Goal: Communication & Community: Answer question/provide support

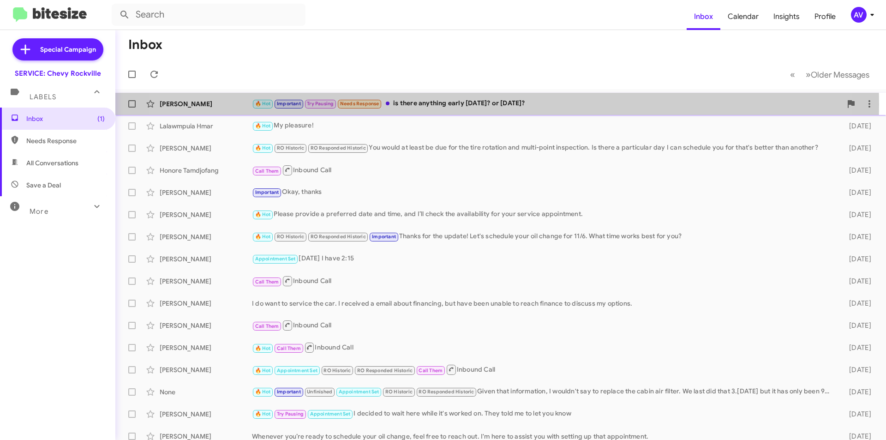
click at [455, 104] on div "🔥 Hot Important Try Pausing Needs Response is there anything early [DATE]? or […" at bounding box center [547, 103] width 590 height 11
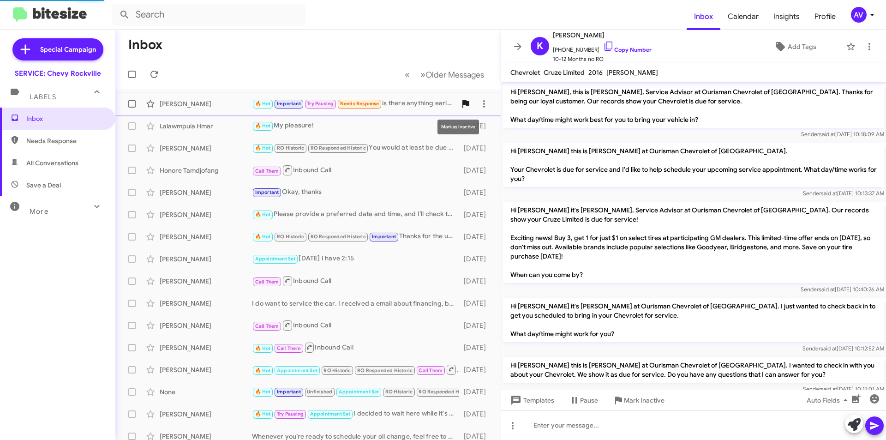
scroll to position [455, 0]
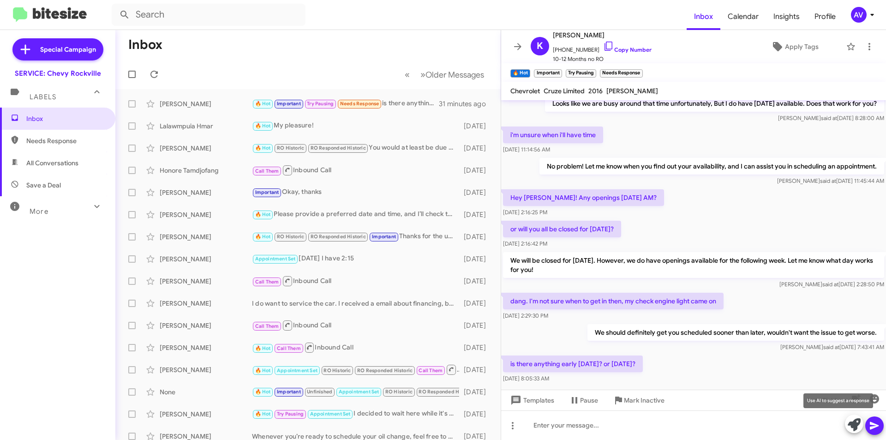
click at [854, 426] on icon at bounding box center [854, 424] width 13 height 13
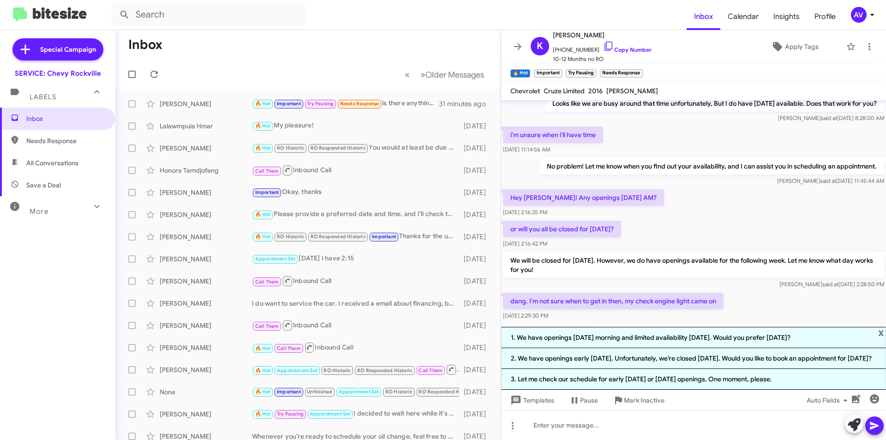
click at [884, 327] on span "x" at bounding box center [881, 332] width 6 height 11
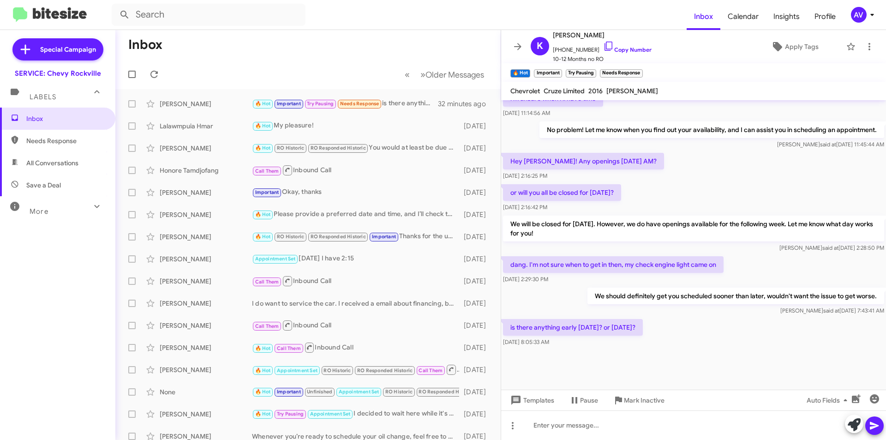
scroll to position [492, 0]
click at [584, 427] on div at bounding box center [693, 425] width 385 height 30
drag, startPoint x: 720, startPoint y: 426, endPoint x: 698, endPoint y: 275, distance: 152.5
click at [698, 275] on div "[DATE] 2:29:30 PM" at bounding box center [613, 278] width 221 height 9
click at [718, 426] on div "We have openings [DATE] morning, but the service deparment" at bounding box center [693, 425] width 385 height 30
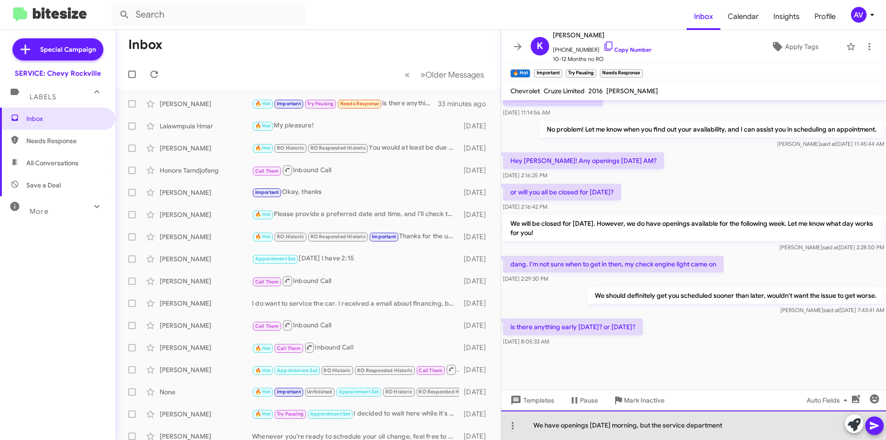
click at [735, 425] on div "We have openings [DATE] morning, but the service department" at bounding box center [693, 425] width 385 height 30
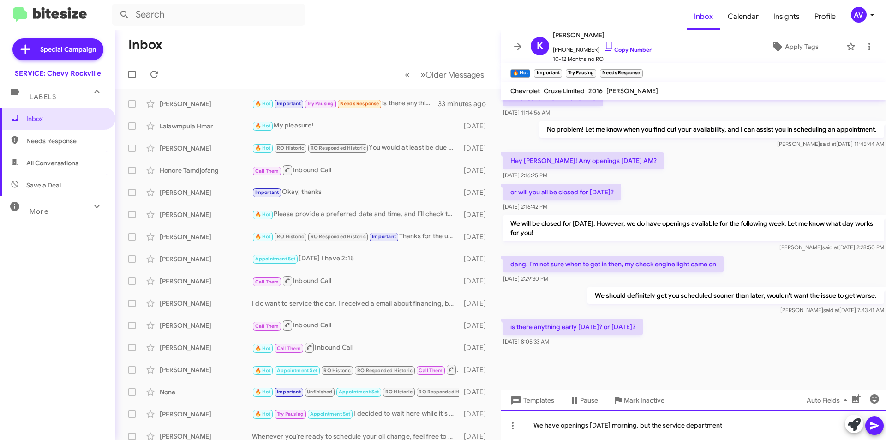
click at [741, 429] on div "We have openings [DATE] morning, but the service department" at bounding box center [693, 425] width 385 height 30
click at [599, 427] on div "We have openings [DATE] morning, but the service department is closed on [PERSO…" at bounding box center [693, 425] width 385 height 30
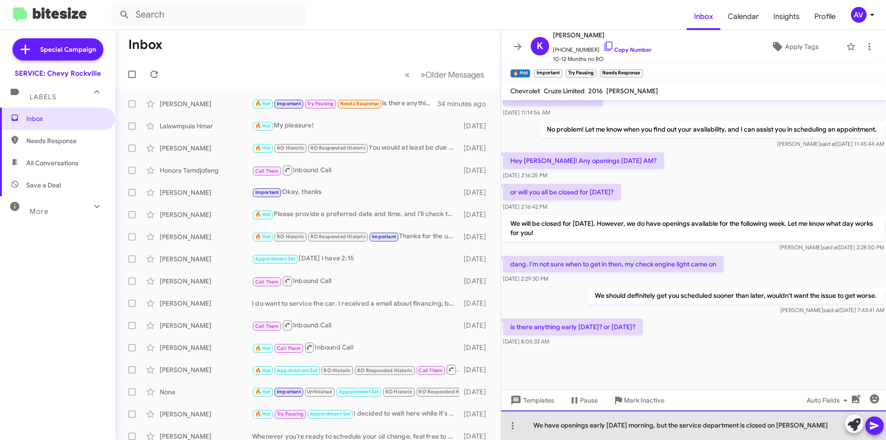
click at [659, 426] on div "We have openings early [DATE] morning, but the service department is closed on …" at bounding box center [693, 425] width 385 height 30
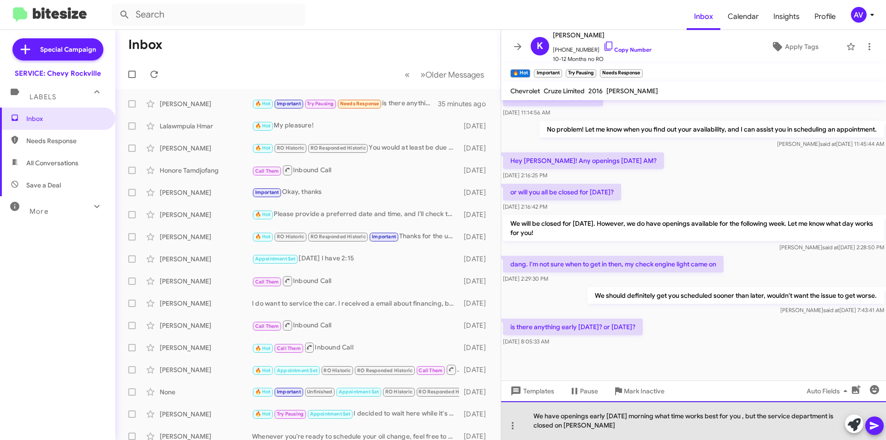
click at [578, 427] on div "We have openings early [DATE] morning what time works best for you , but the se…" at bounding box center [693, 420] width 385 height 39
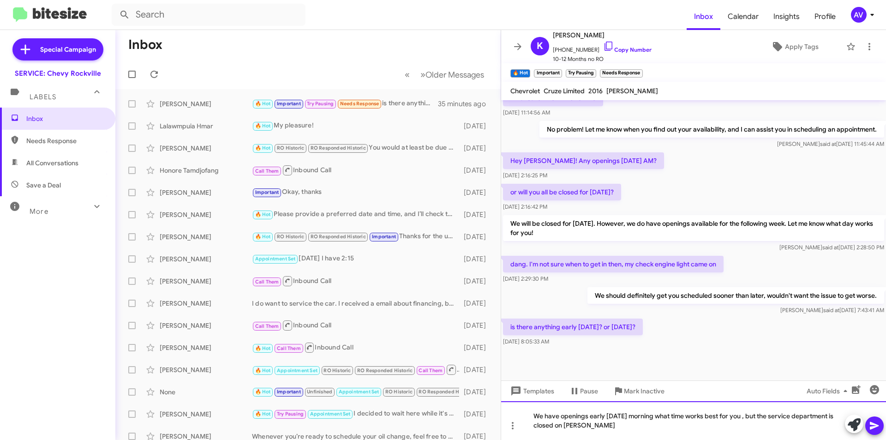
click at [582, 431] on div "We have openings early [DATE] morning what time works best for you , but the se…" at bounding box center [693, 420] width 385 height 39
click at [872, 430] on icon at bounding box center [874, 425] width 11 height 11
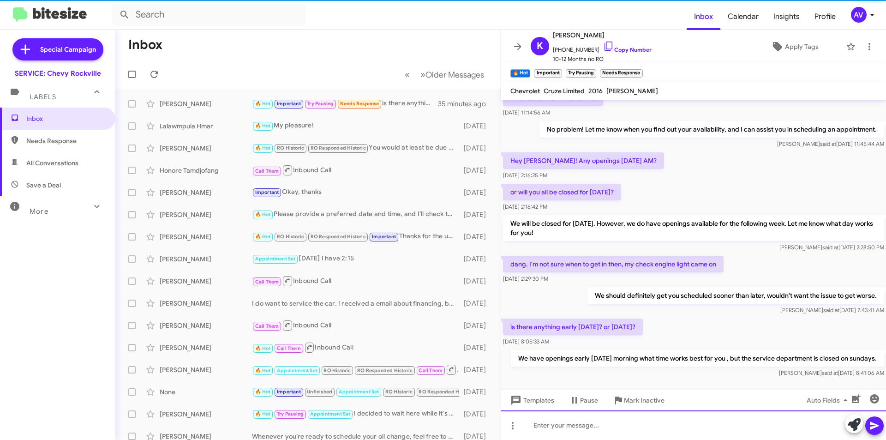
scroll to position [0, 0]
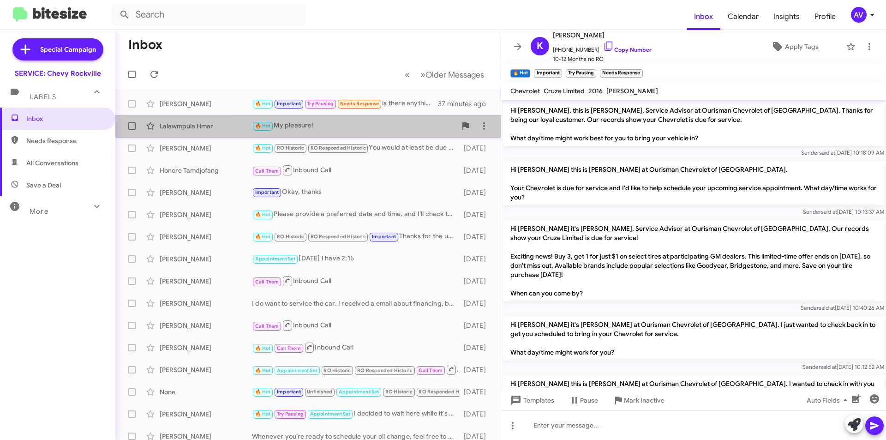
click at [367, 132] on div "Lalawmpuia Hmar 🔥 Hot My pleasure! [DATE]" at bounding box center [308, 126] width 371 height 18
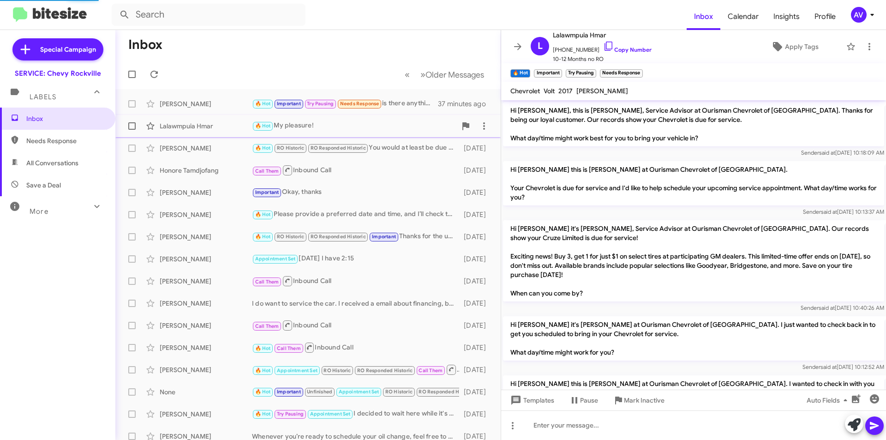
scroll to position [305, 0]
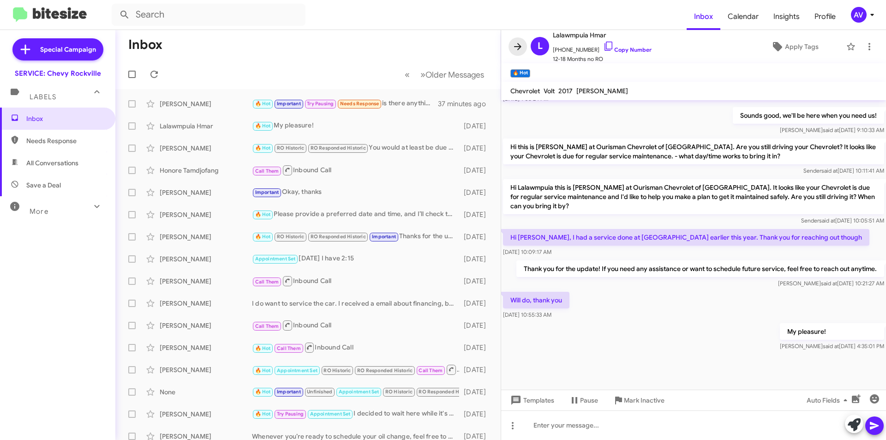
click at [519, 45] on icon at bounding box center [517, 46] width 11 height 11
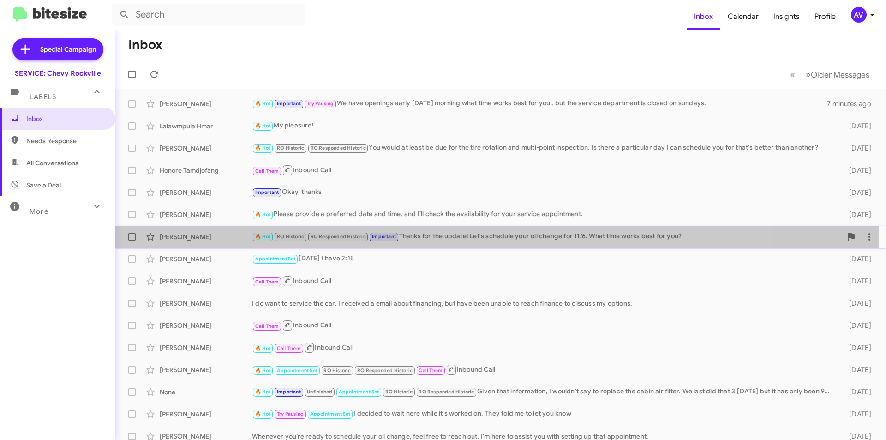
click at [415, 239] on div "🔥 Hot RO Historic RO Responded Historic Important Thanks for the update! Let's …" at bounding box center [547, 236] width 590 height 11
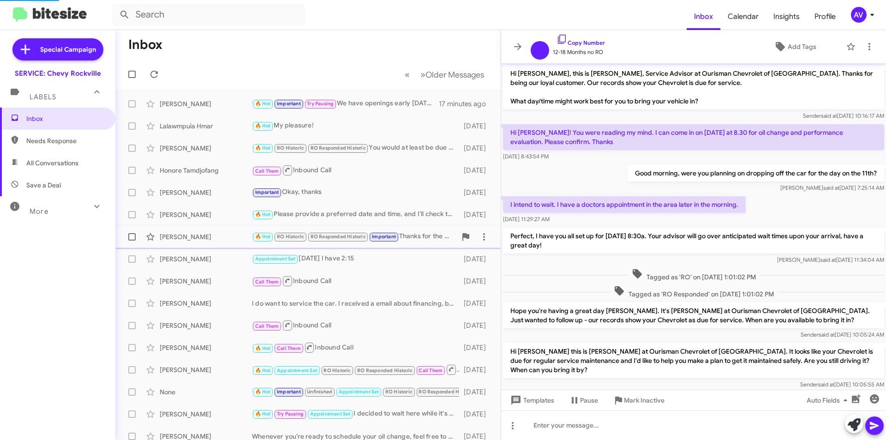
scroll to position [90, 0]
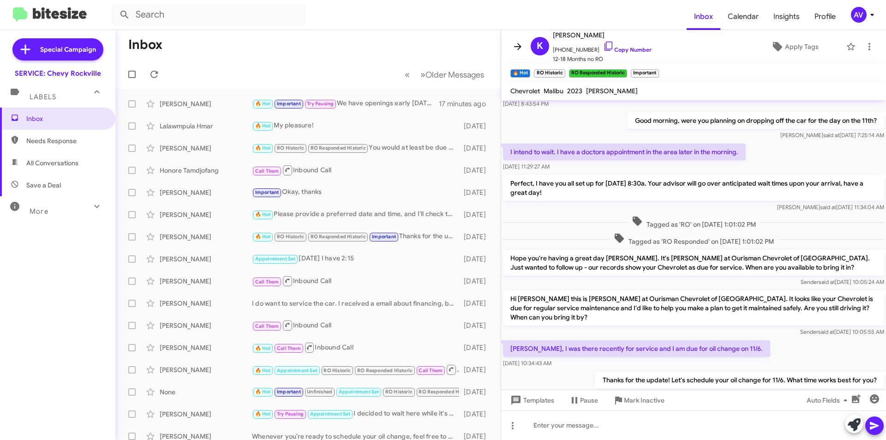
click at [517, 43] on icon at bounding box center [517, 46] width 11 height 11
